Goal: Information Seeking & Learning: Learn about a topic

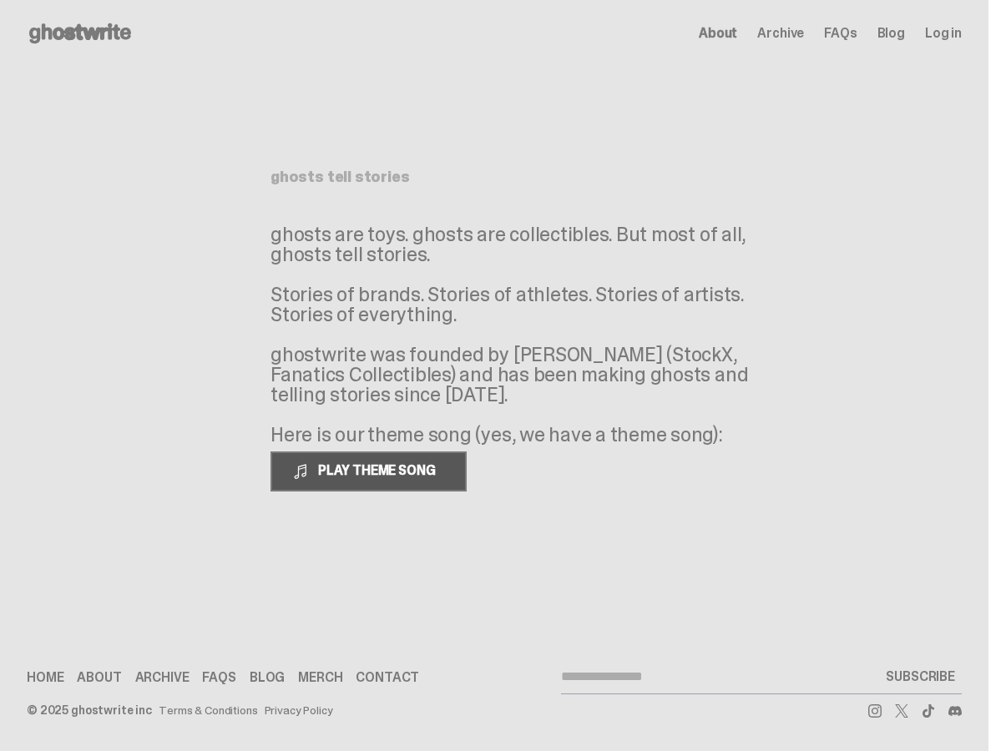
click at [369, 477] on span "PLAY THEME SONG" at bounding box center [378, 471] width 134 height 18
click at [299, 475] on span at bounding box center [300, 471] width 17 height 17
click at [735, 33] on span "About" at bounding box center [718, 33] width 38 height 13
click at [856, 34] on span "FAQs" at bounding box center [840, 33] width 33 height 13
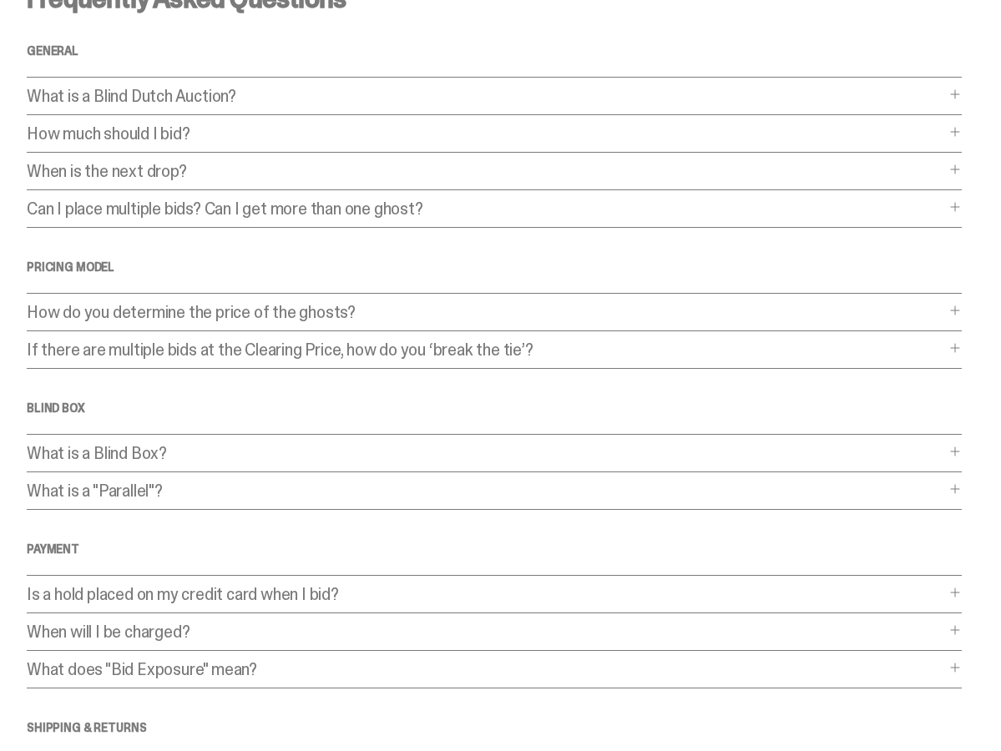
scroll to position [83, 0]
click at [962, 316] on div "How do you determine the price of the ghosts? How do you determine the price of…" at bounding box center [494, 317] width 935 height 28
click at [962, 313] on span at bounding box center [954, 309] width 13 height 13
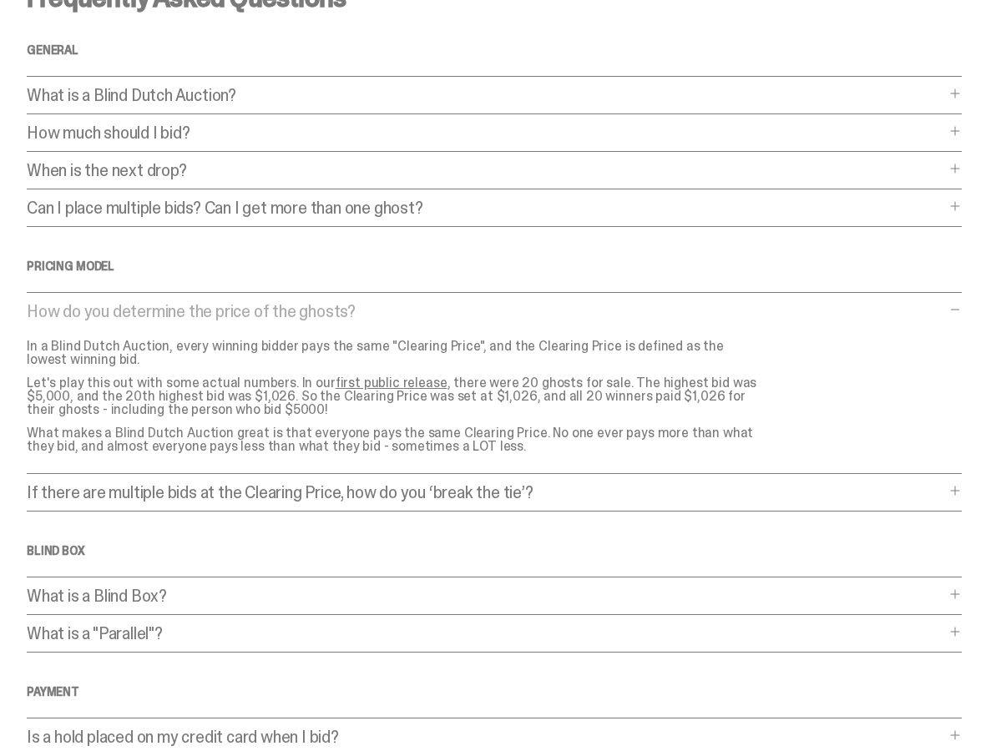
click at [962, 491] on span at bounding box center [954, 490] width 13 height 13
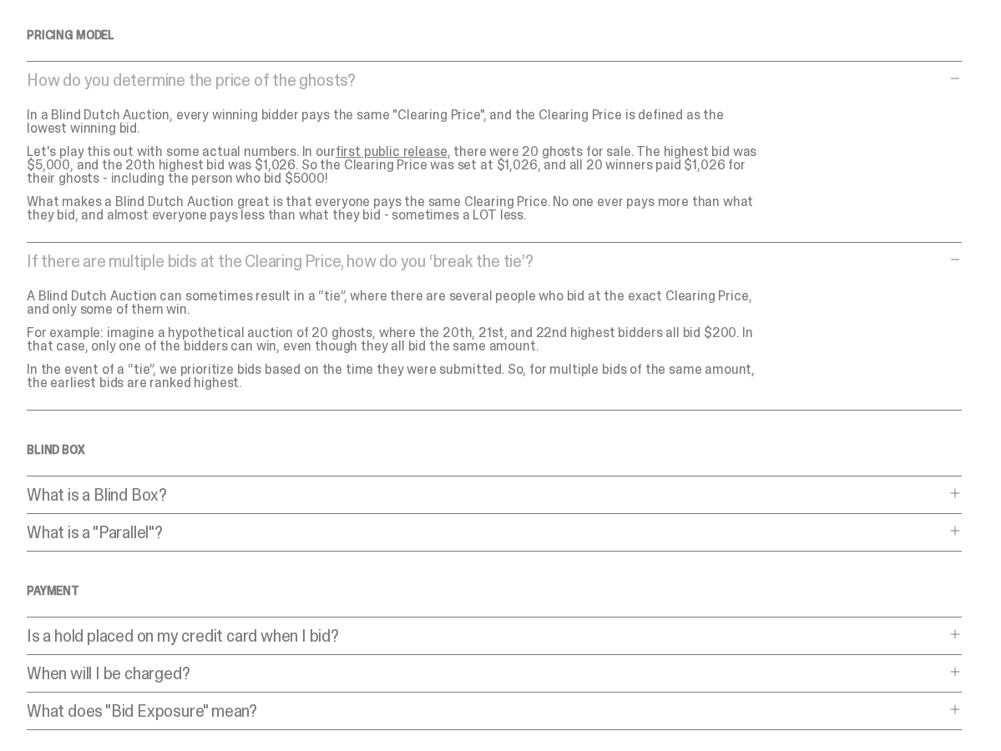
scroll to position [334, 0]
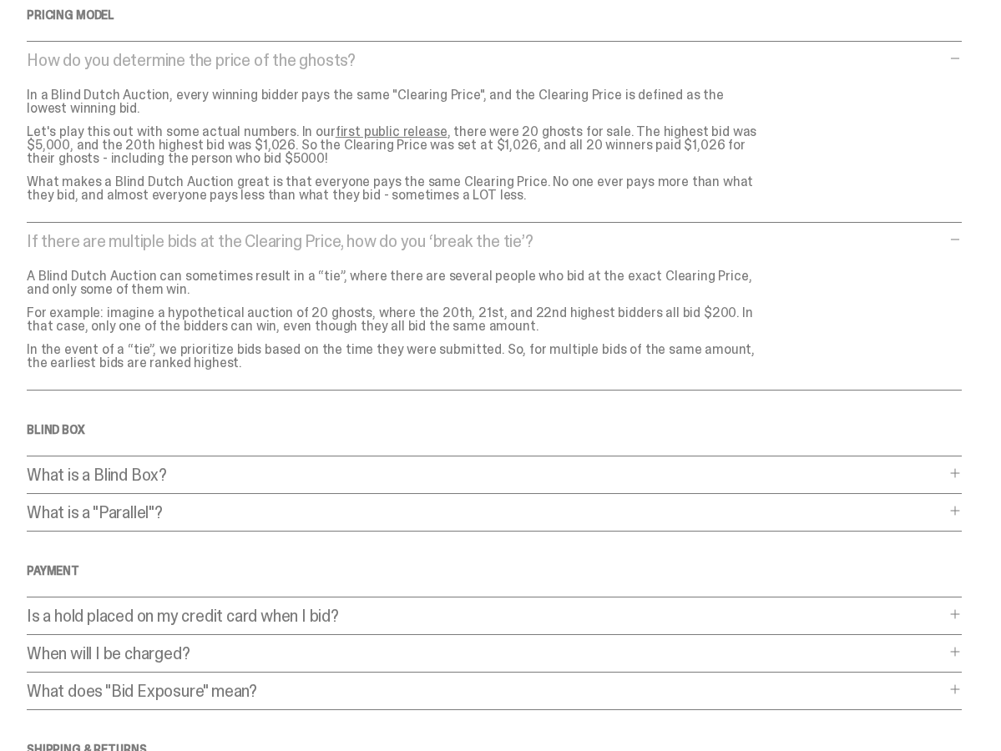
click at [962, 476] on span at bounding box center [954, 473] width 13 height 13
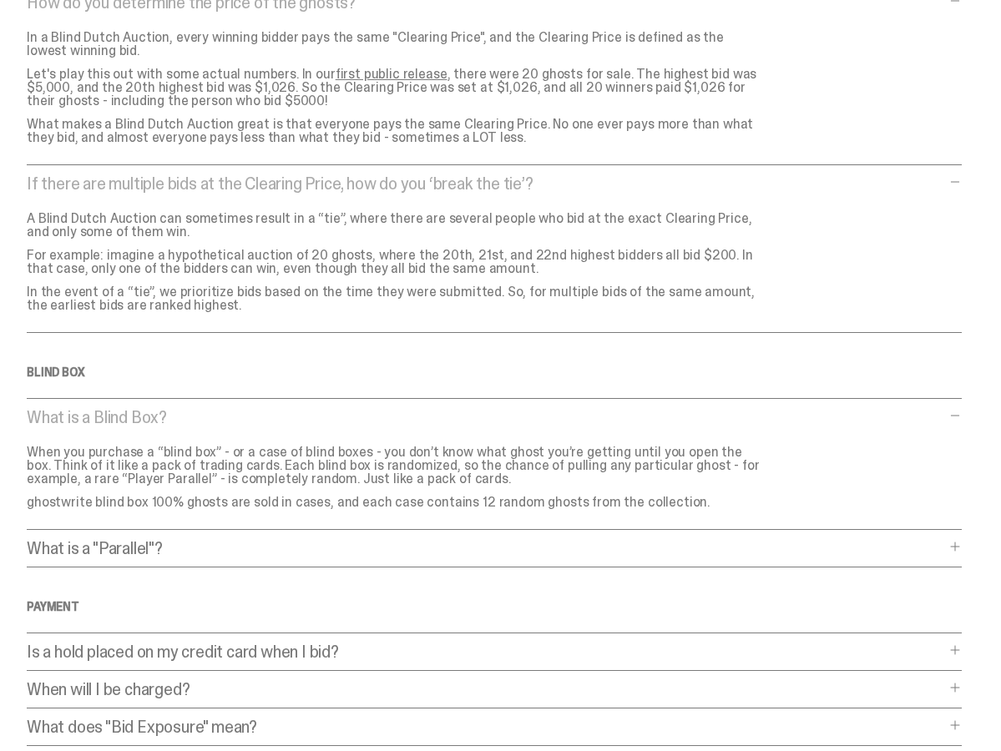
scroll to position [391, 0]
click at [962, 538] on div "Frequently Asked Questions General What is a Blind Dutch Auction? What is a Bli…" at bounding box center [494, 300] width 935 height 1250
click at [962, 542] on span at bounding box center [954, 546] width 13 height 13
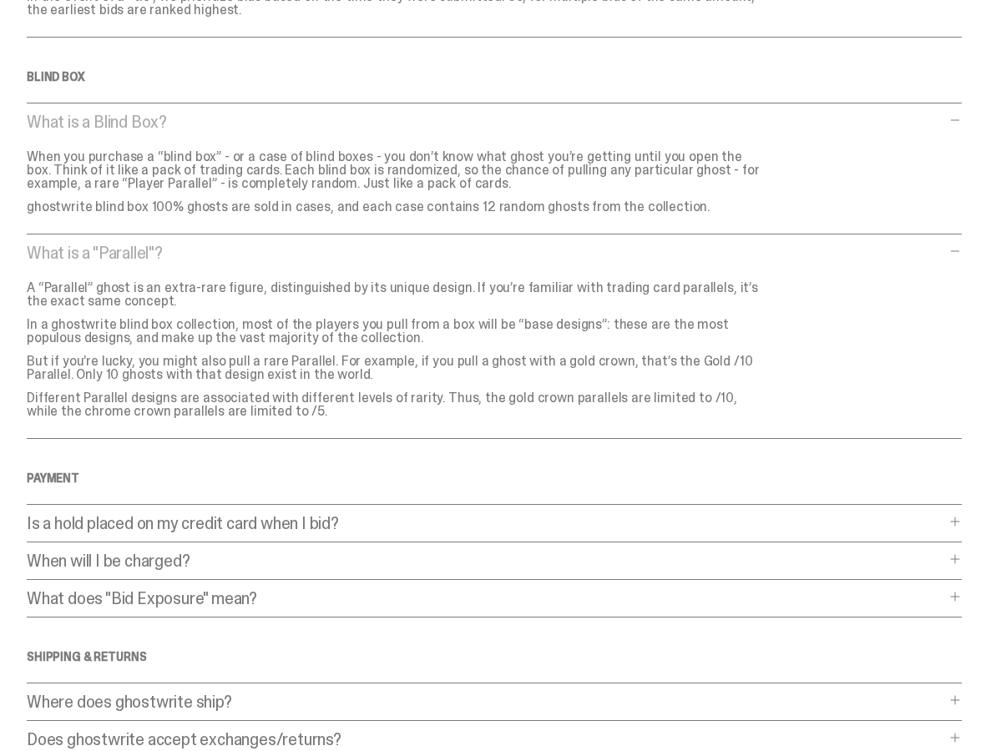
scroll to position [701, 0]
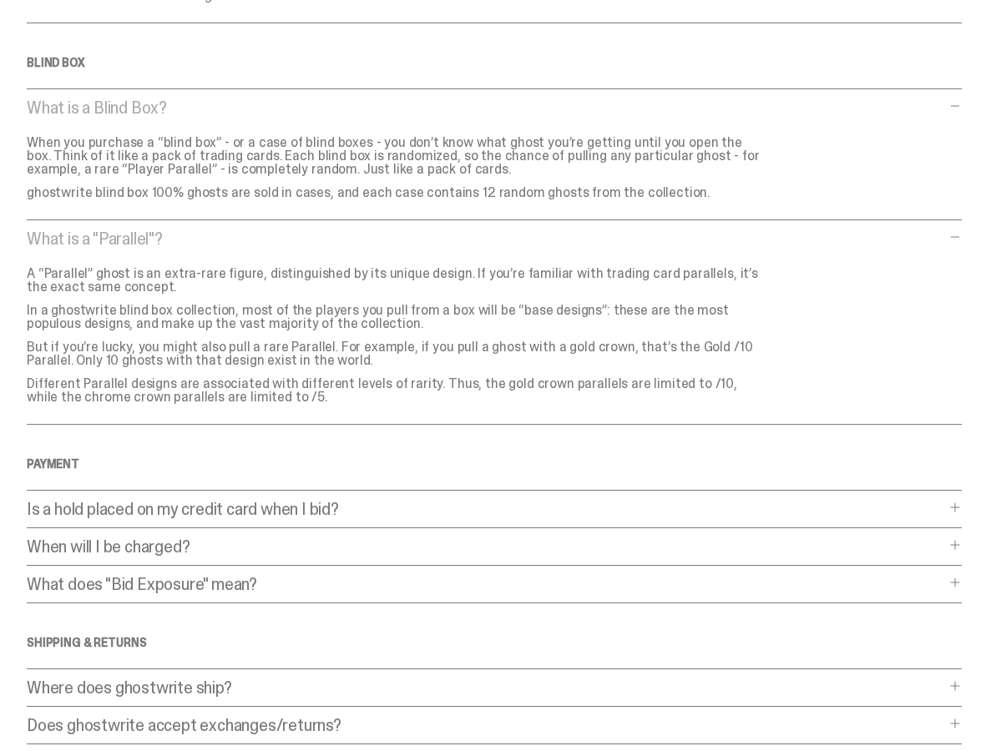
click at [962, 585] on span at bounding box center [954, 582] width 13 height 13
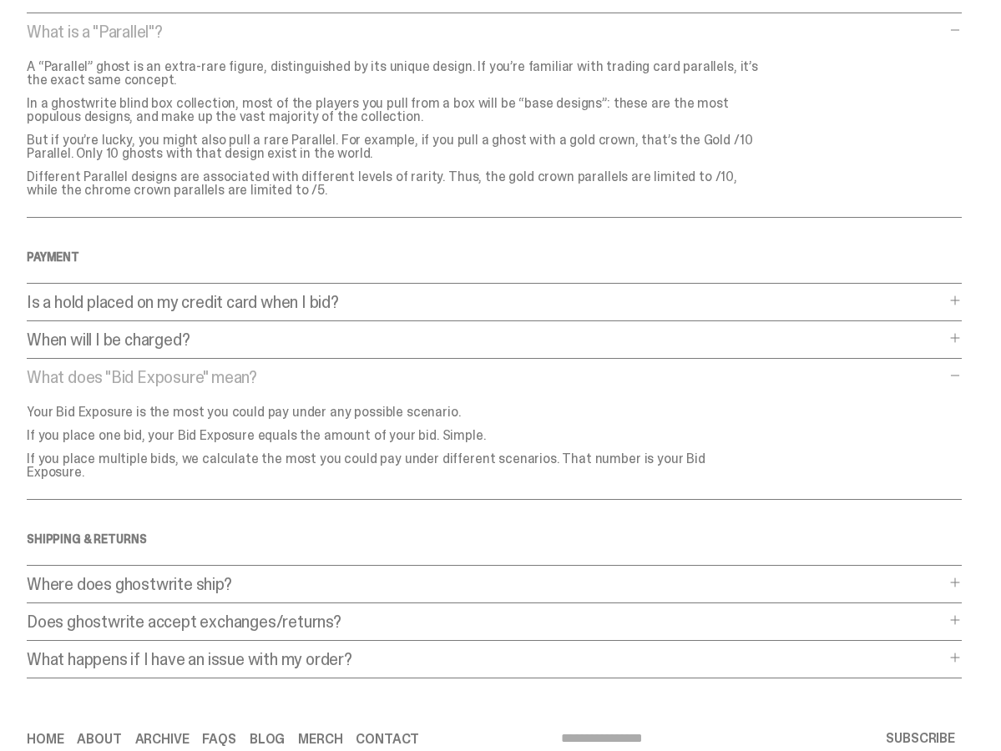
scroll to position [910, 0]
click at [962, 612] on span at bounding box center [954, 618] width 13 height 13
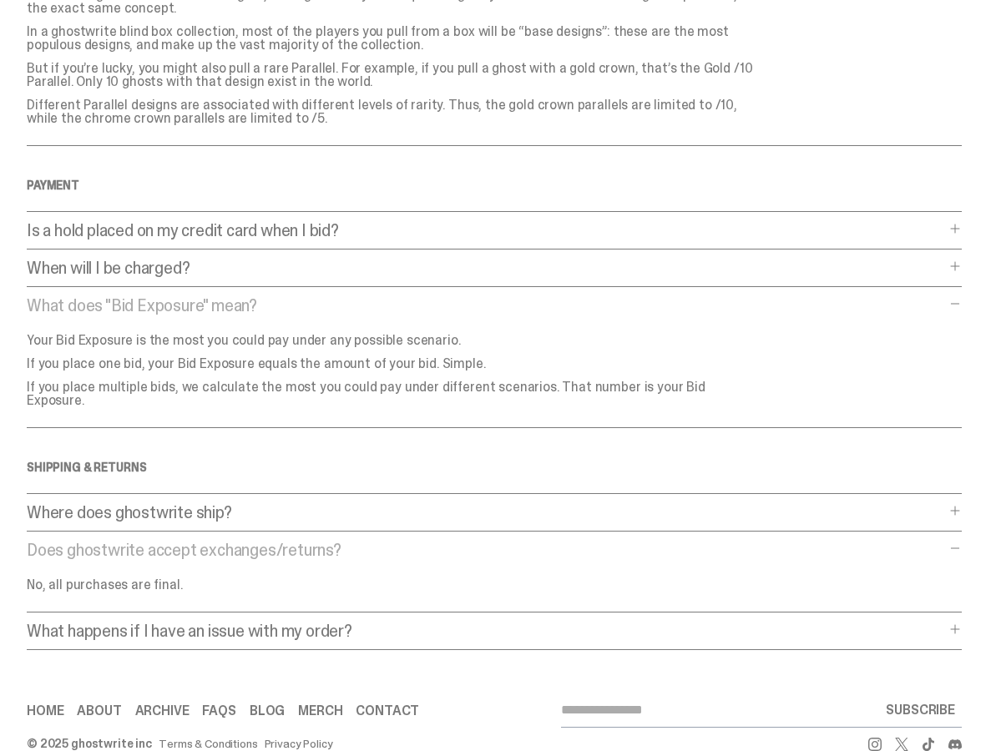
scroll to position [1000, 0]
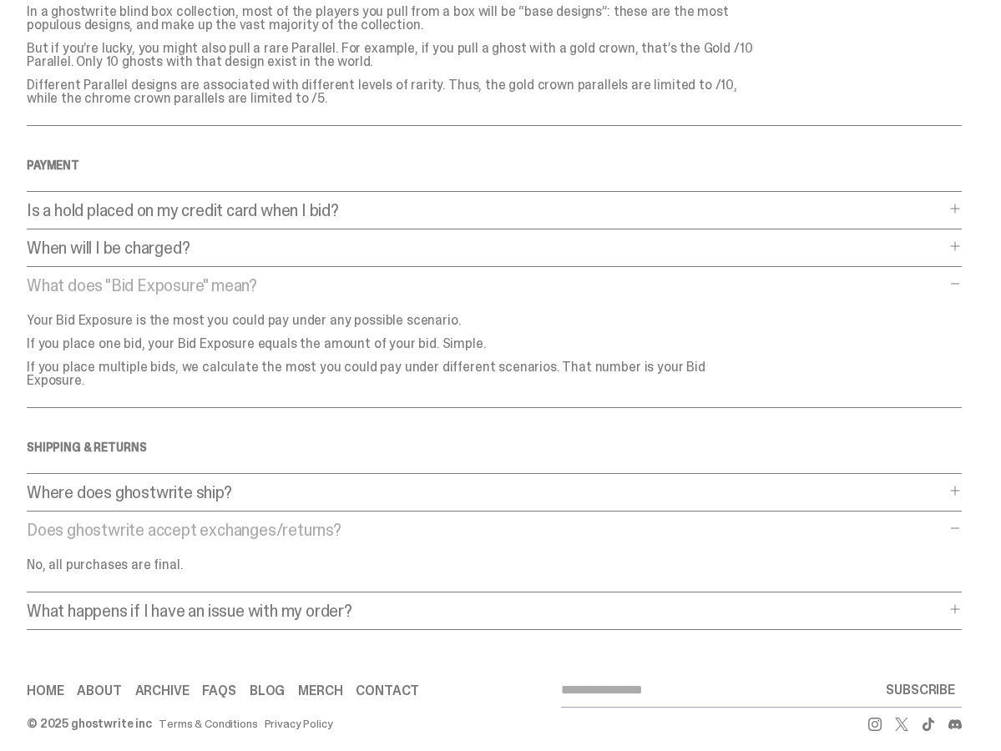
click at [962, 603] on span at bounding box center [954, 609] width 13 height 13
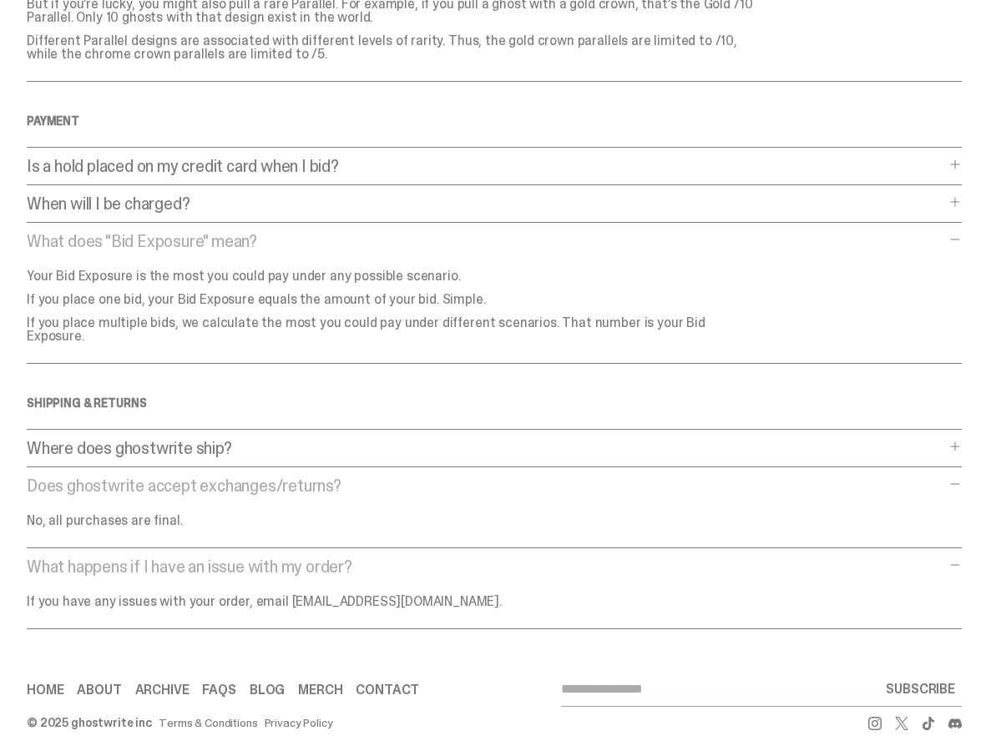
scroll to position [1043, 0]
click at [320, 684] on link "Merch" at bounding box center [320, 690] width 44 height 13
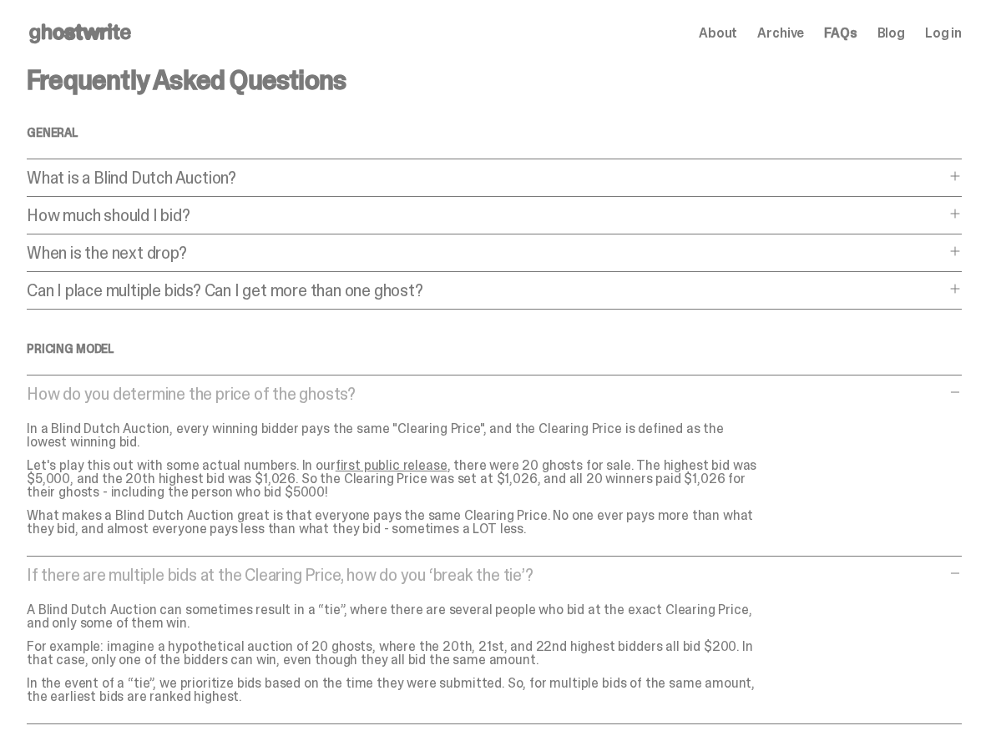
scroll to position [0, 0]
click at [901, 31] on link "Blog" at bounding box center [891, 33] width 28 height 13
